Goal: Information Seeking & Learning: Learn about a topic

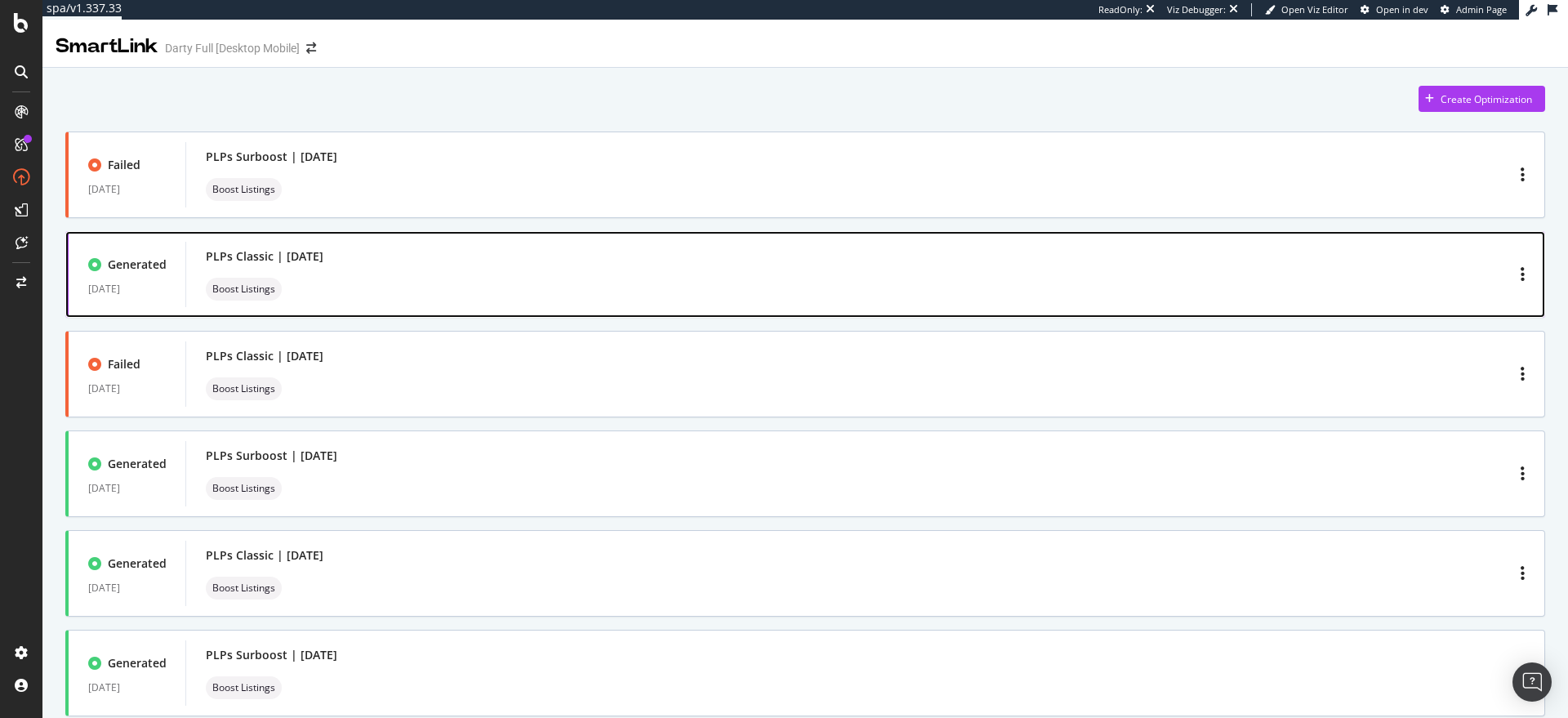
click at [440, 264] on div "PLPs Classic | September 2025 Boost Listings" at bounding box center [866, 274] width 1319 height 52
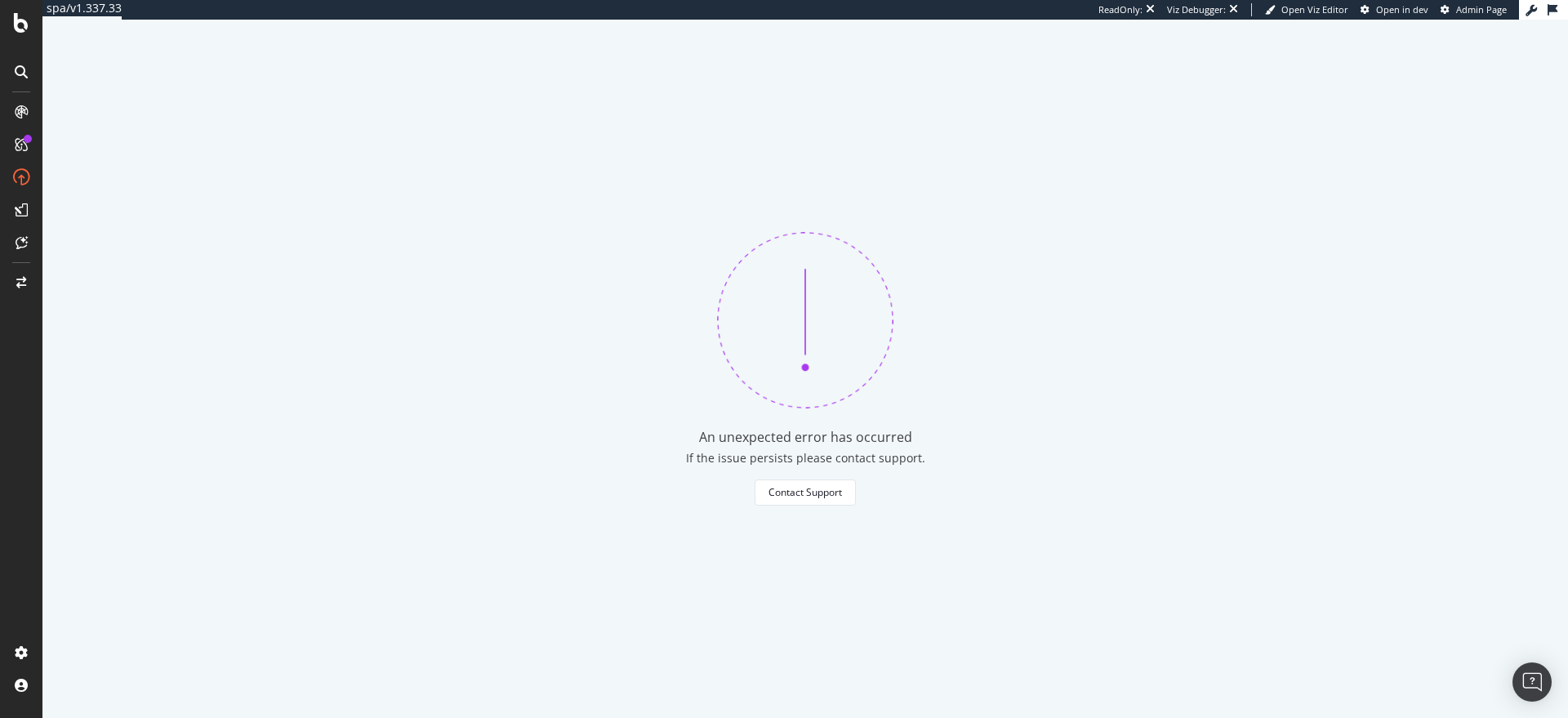
click at [518, 489] on div "An unexpected error has occurred If the issue persists please contact support. …" at bounding box center [805, 368] width 1525 height 698
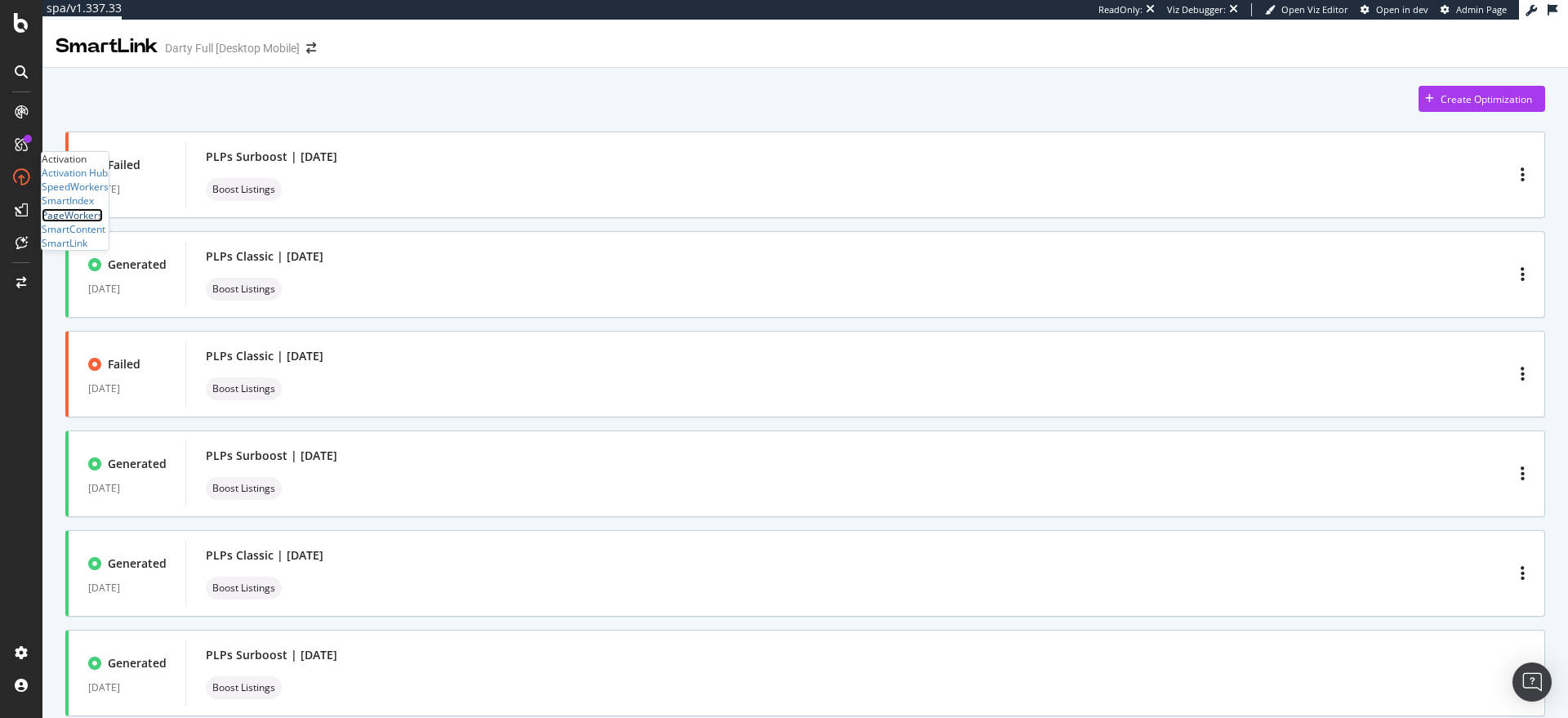
click at [102, 222] on div "PageWorkers" at bounding box center [72, 214] width 61 height 13
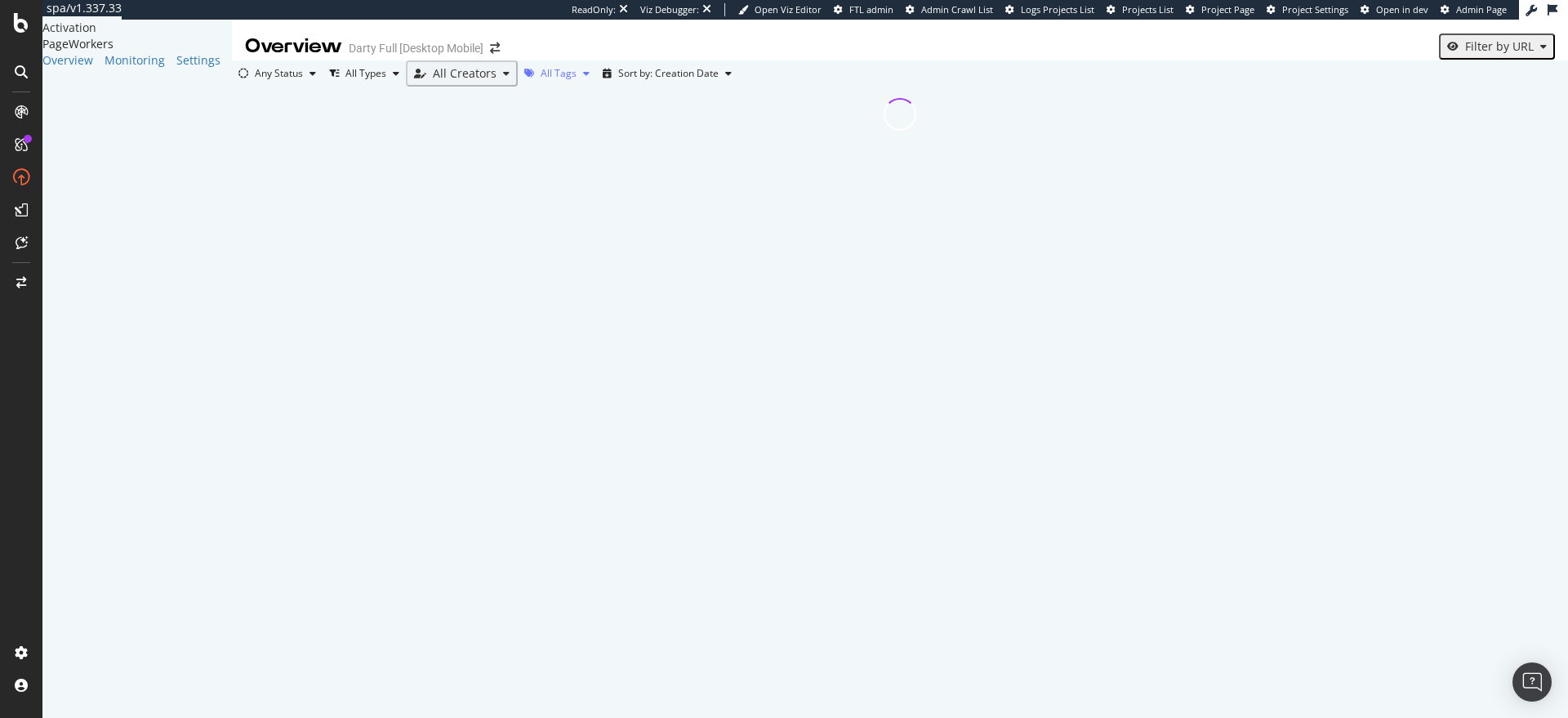
click at [559, 76] on div "All Tags" at bounding box center [558, 74] width 36 height 10
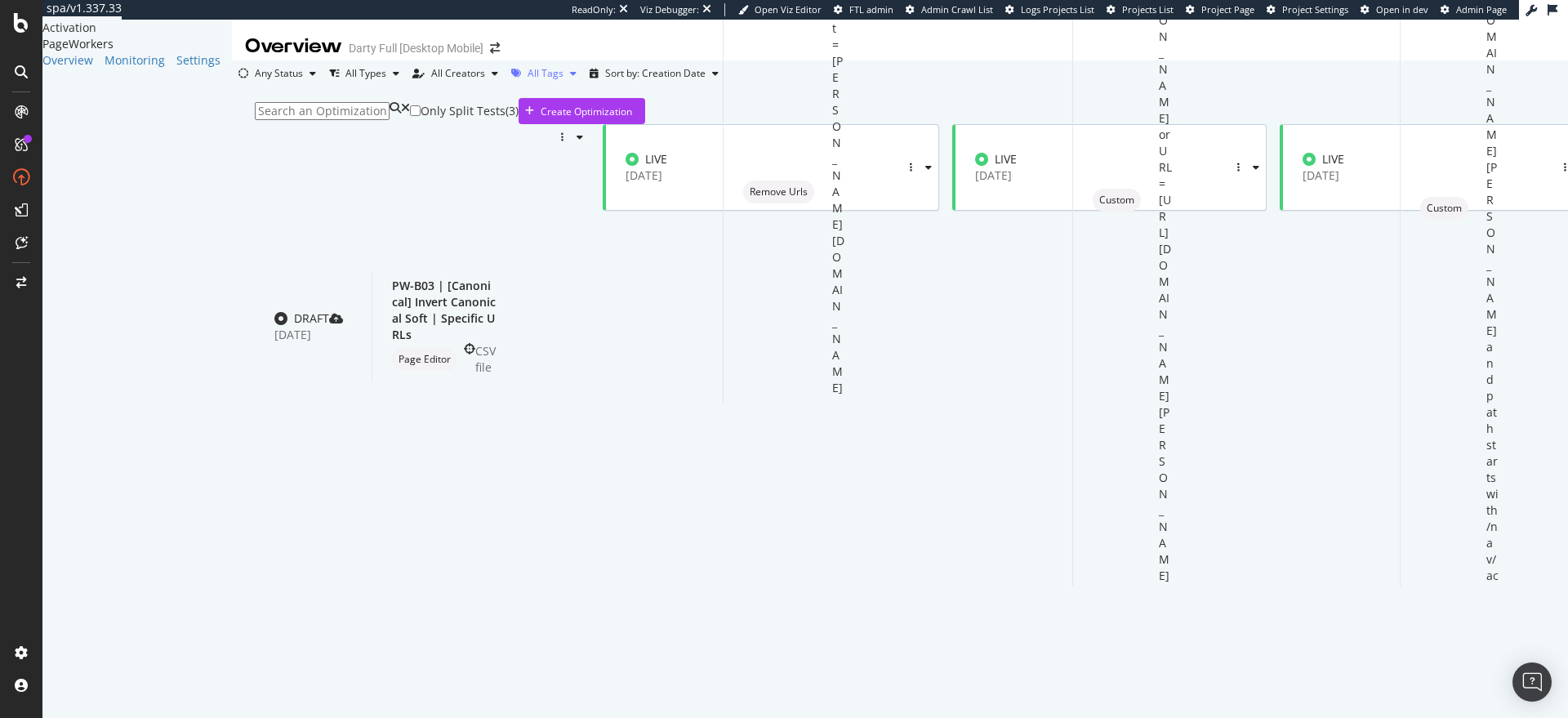
click at [554, 78] on div "All Tags" at bounding box center [546, 74] width 36 height 10
click at [549, 304] on div "Smartlink" at bounding box center [528, 303] width 43 height 13
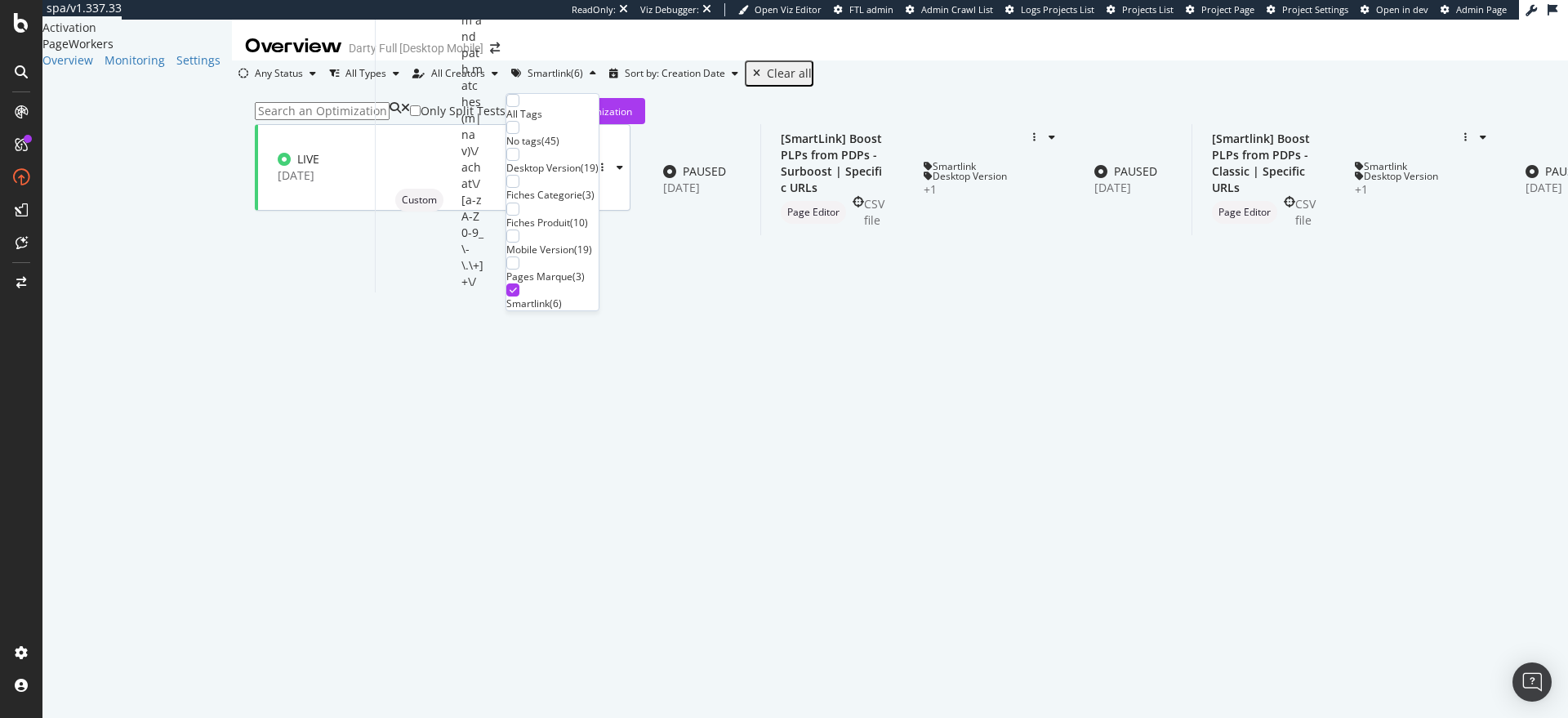
click at [232, 182] on div "Only Split Tests ( 0 ) Create Optimization LIVE 21 Jan. 2025 [SmartLink] Layout…" at bounding box center [995, 190] width 1525 height 206
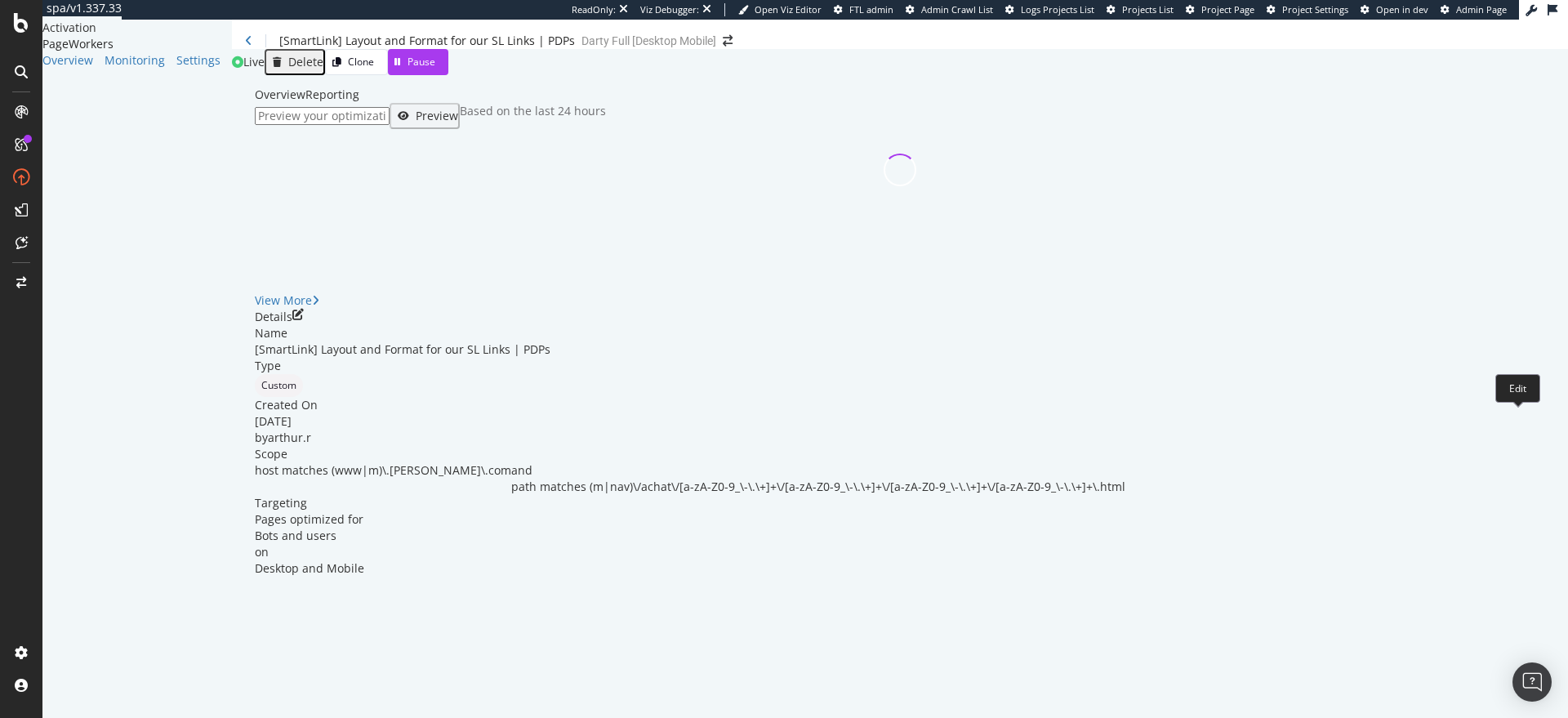
click at [304, 320] on icon "pen-to-square" at bounding box center [297, 314] width 12 height 12
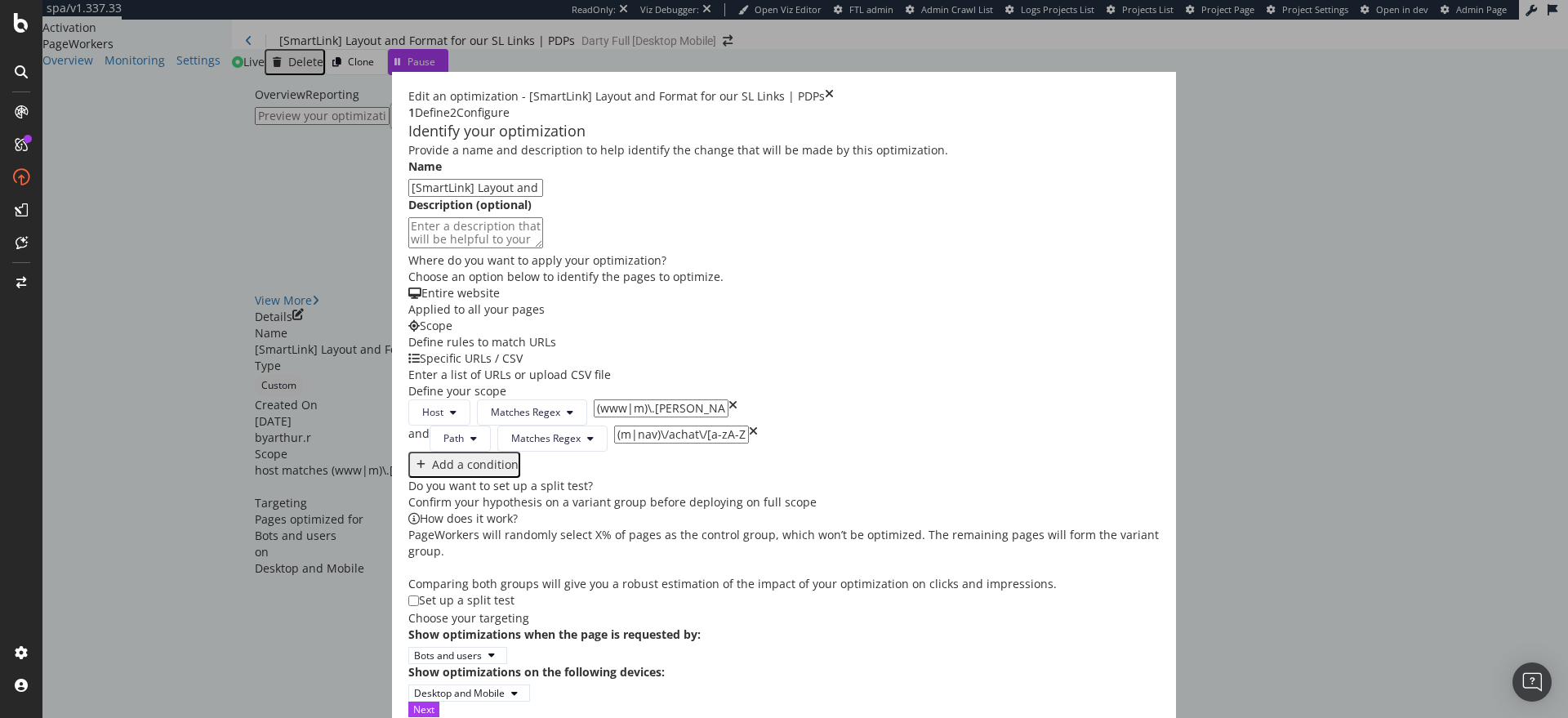
scroll to position [463, 0]
click at [435, 703] on div "Next" at bounding box center [424, 709] width 22 height 13
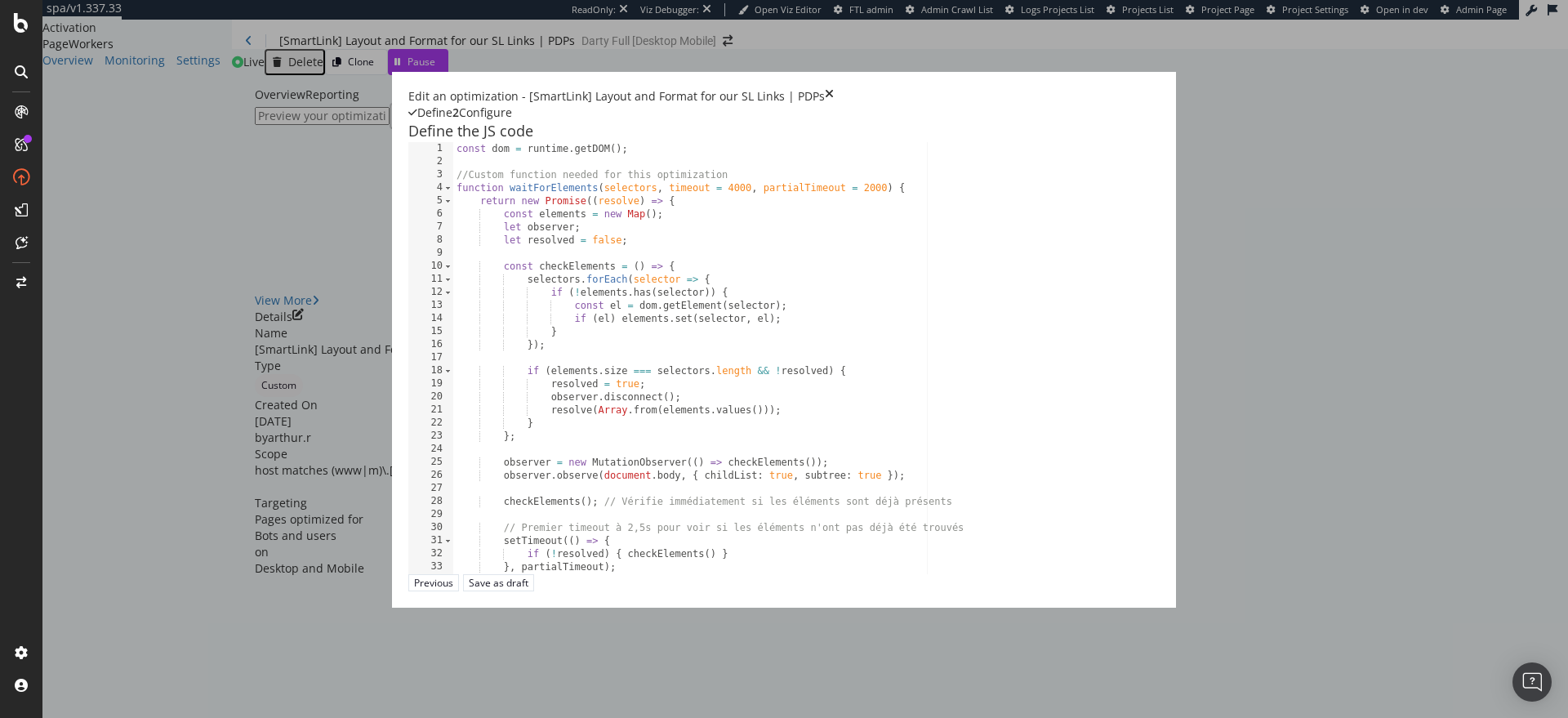
scroll to position [0, 0]
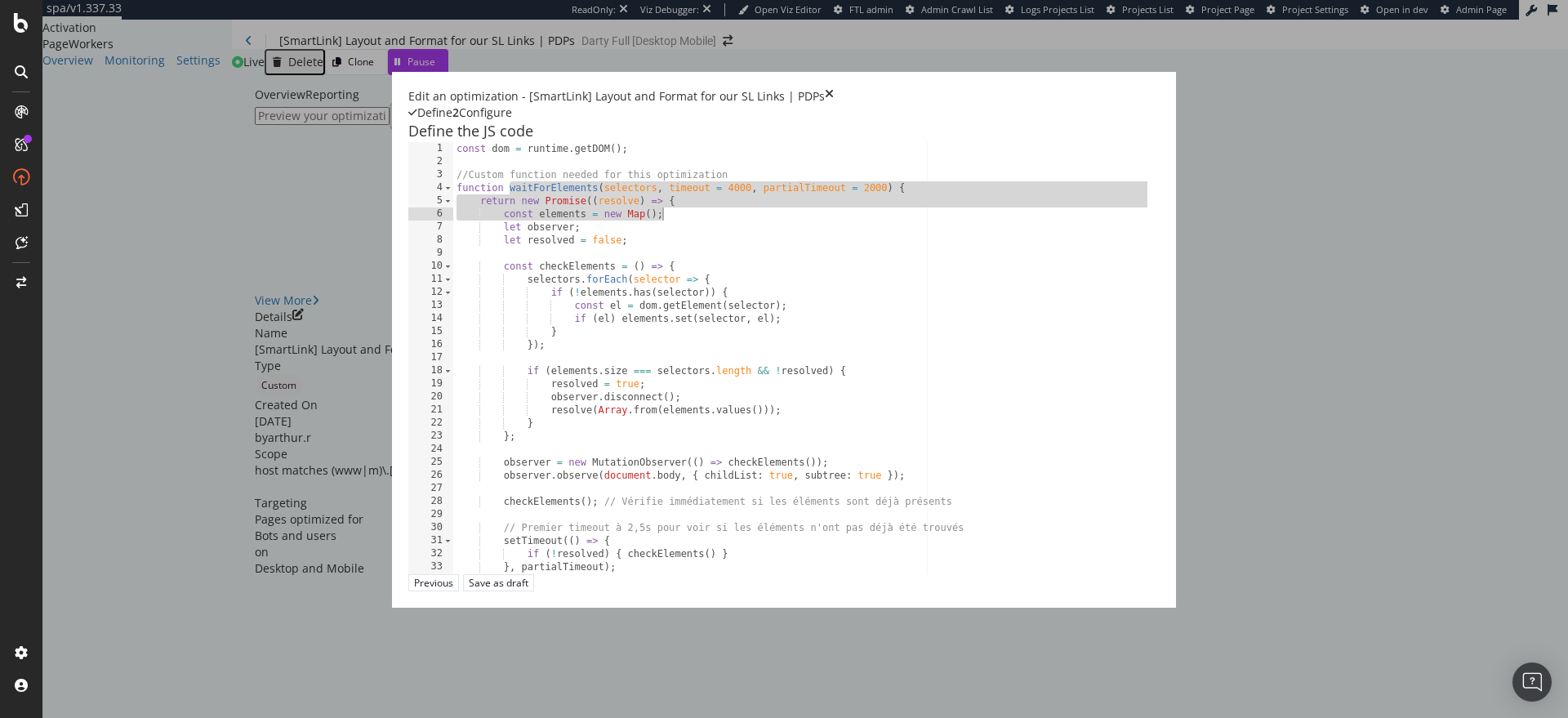
drag, startPoint x: 398, startPoint y: 224, endPoint x: 596, endPoint y: 245, distance: 199.1
click at [596, 245] on div "const dom = runtime . getDOM ( ) ; //Custom function needed for this optimizati…" at bounding box center [914, 370] width 921 height 456
click at [833, 88] on icon "times" at bounding box center [829, 96] width 9 height 16
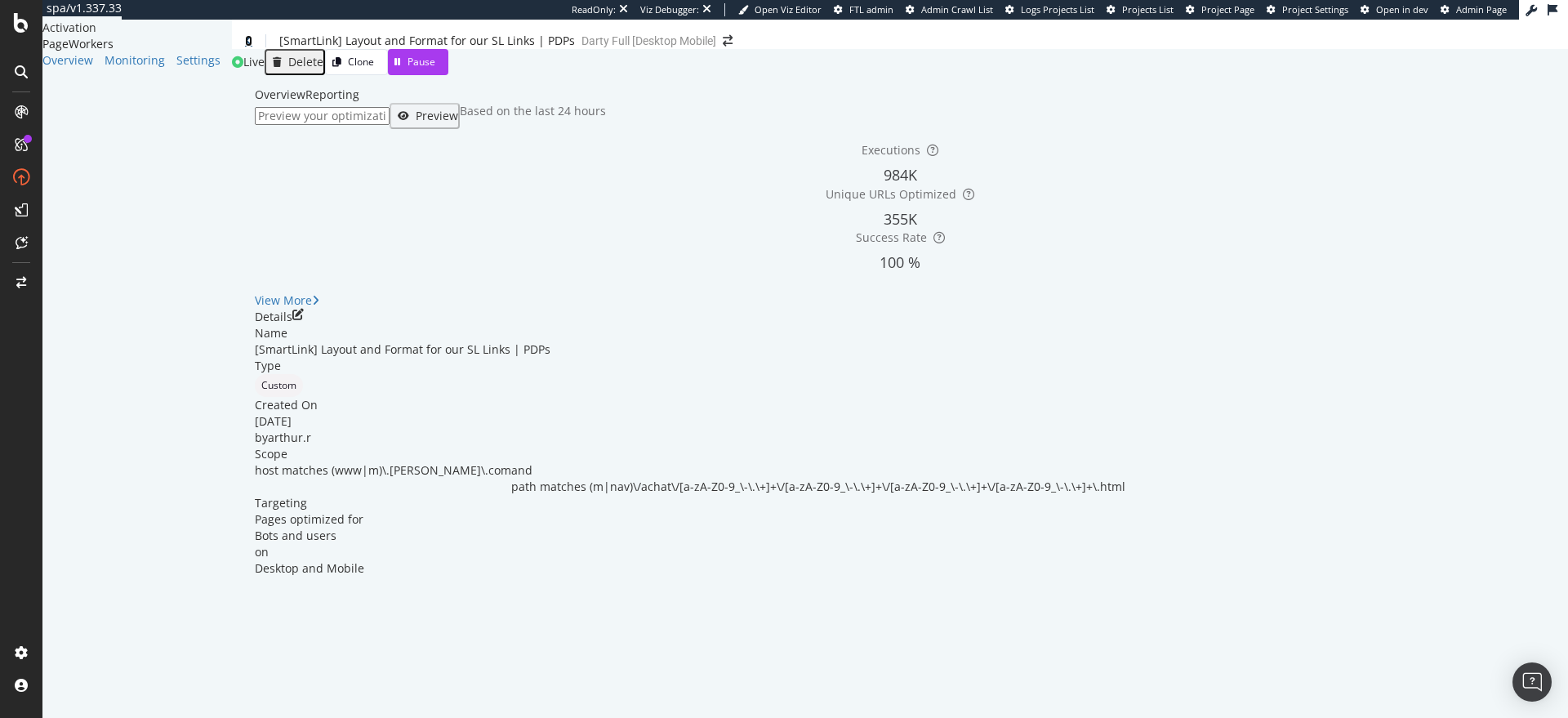
click at [245, 42] on icon at bounding box center [248, 40] width 7 height 12
